Goal: Find specific page/section: Find specific page/section

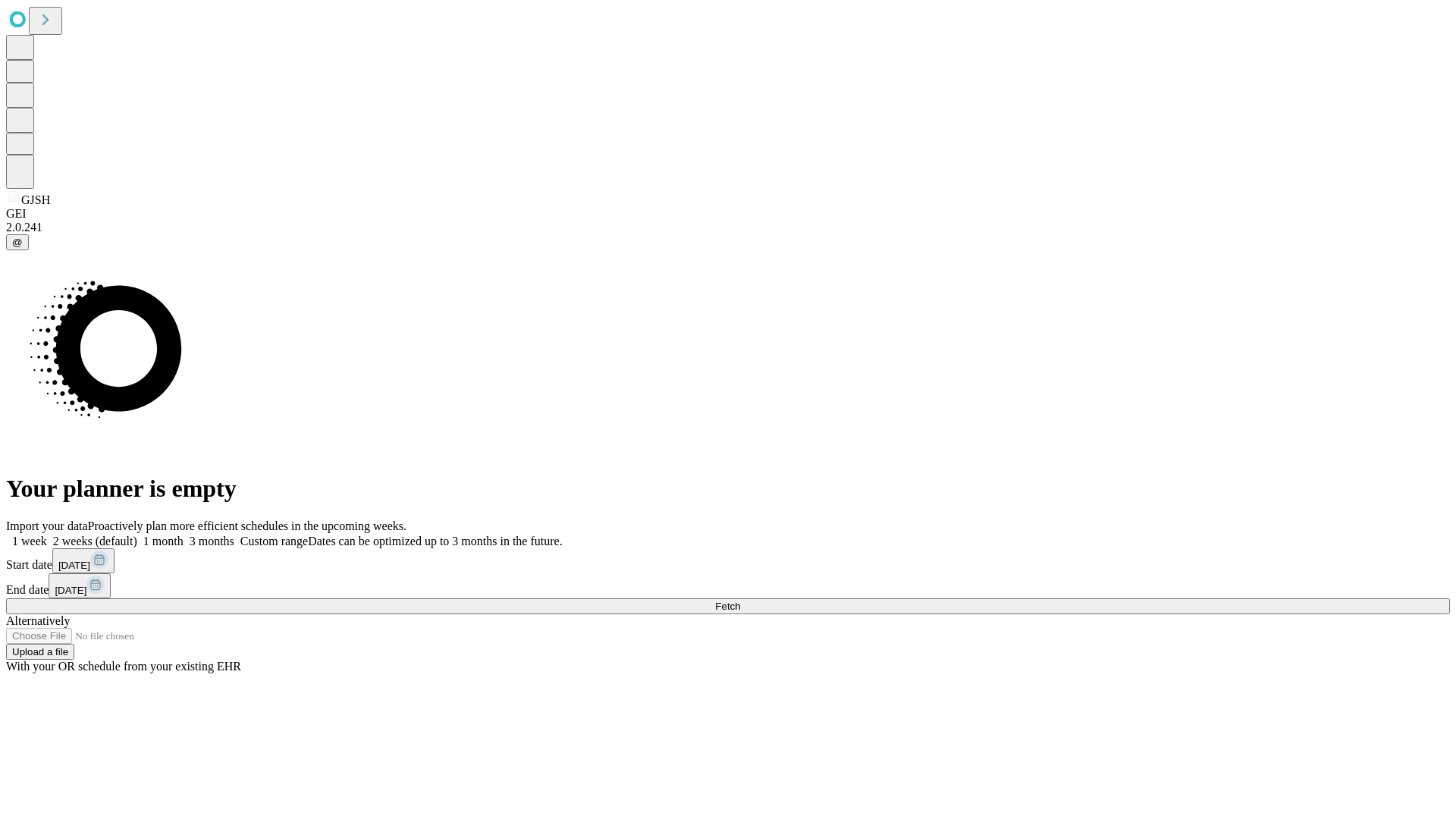
click at [740, 600] on span "Fetch" at bounding box center [727, 605] width 25 height 12
